Goal: Find specific page/section: Find specific page/section

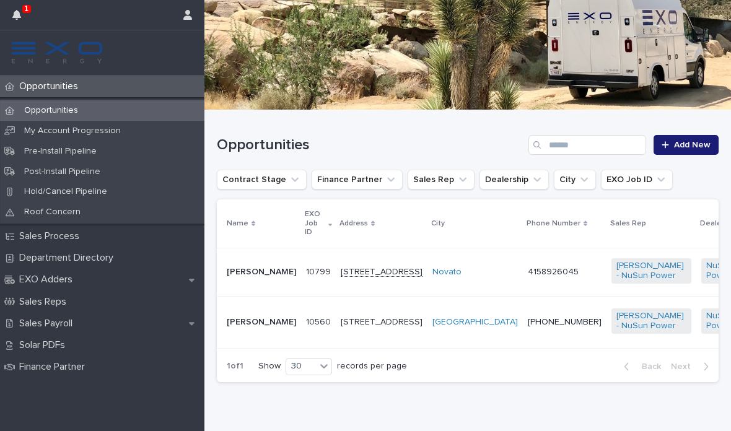
scroll to position [136, 0]
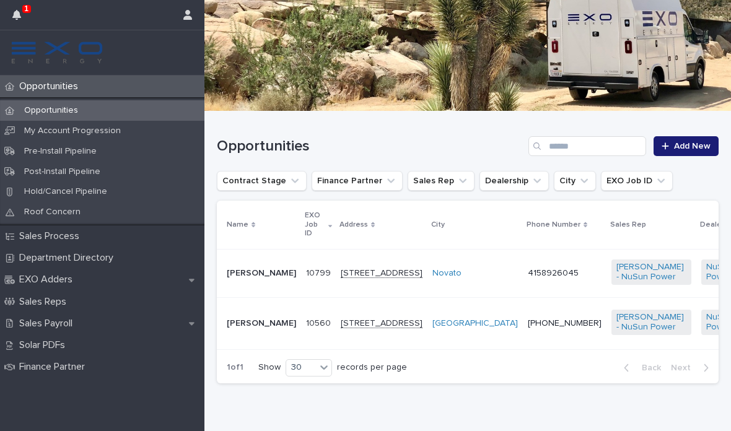
click at [523, 290] on td "4158926045" at bounding box center [565, 273] width 84 height 49
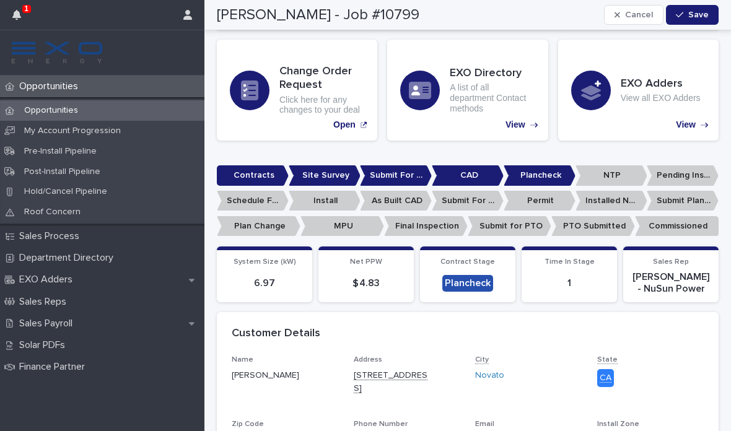
scroll to position [307, 0]
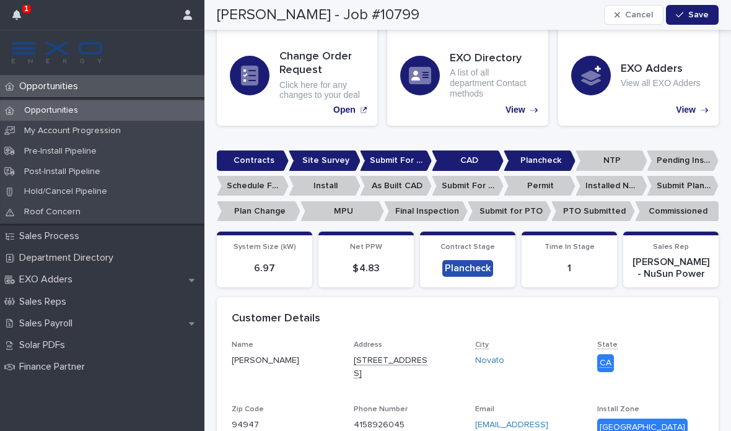
click at [604, 156] on p "NTP" at bounding box center [612, 161] width 72 height 20
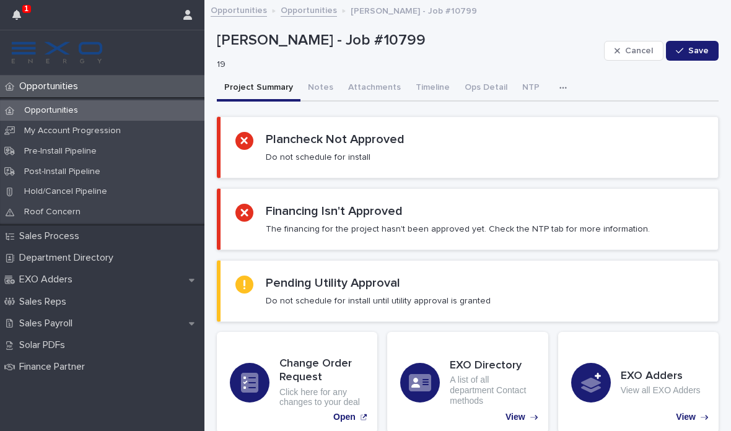
scroll to position [0, 0]
click at [315, 99] on button "Notes" at bounding box center [321, 89] width 40 height 26
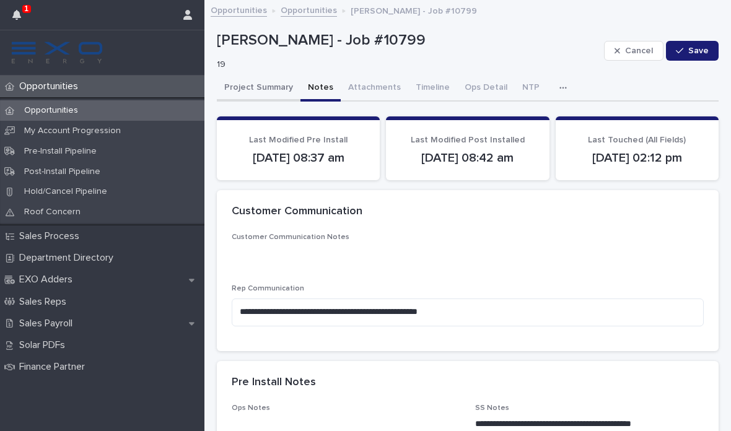
click at [235, 83] on button "Project Summary" at bounding box center [259, 89] width 84 height 26
